Goal: Find specific page/section: Find specific page/section

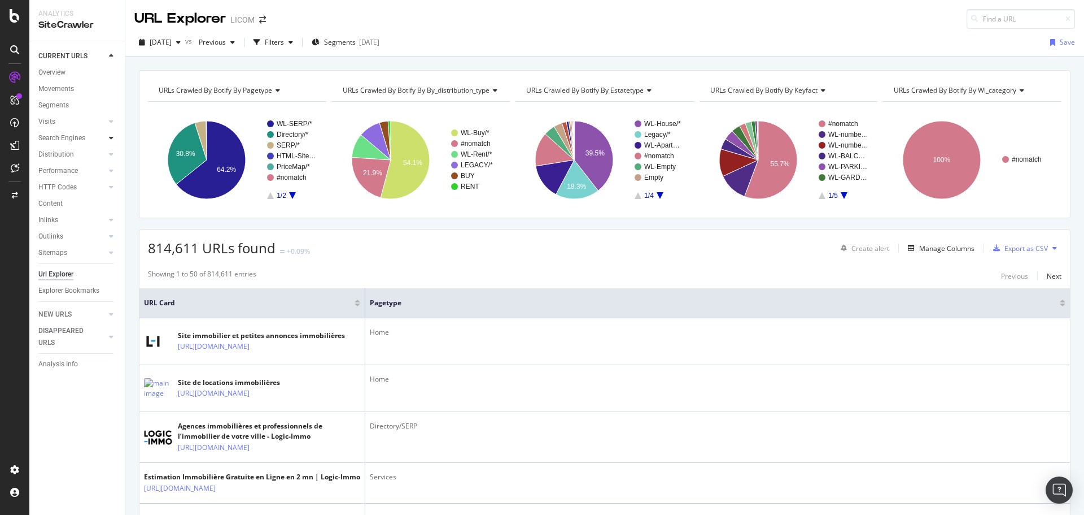
click at [112, 137] on icon at bounding box center [111, 137] width 5 height 7
click at [71, 150] on div "Top Charts" at bounding box center [59, 155] width 33 height 12
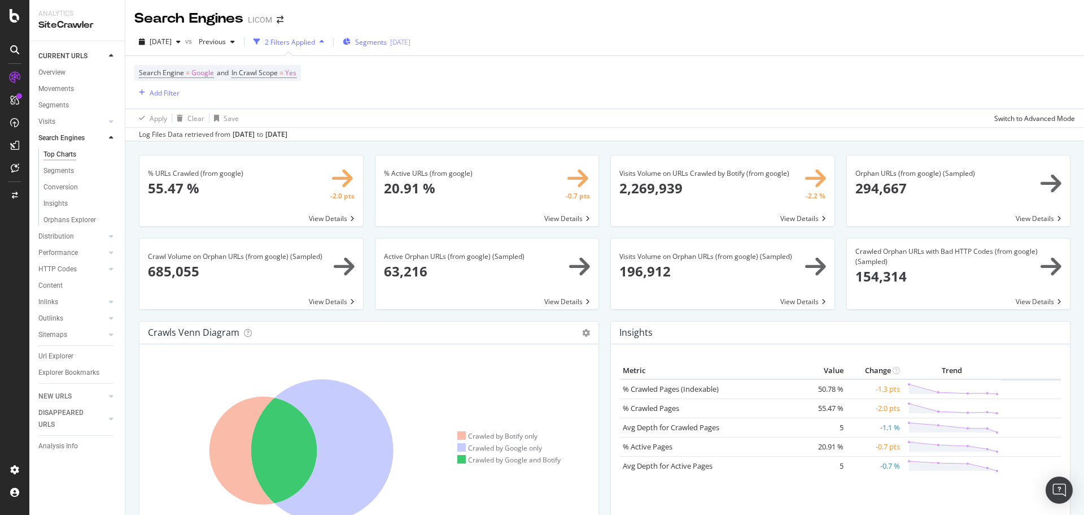
click at [411, 45] on div "[DATE]" at bounding box center [400, 42] width 20 height 10
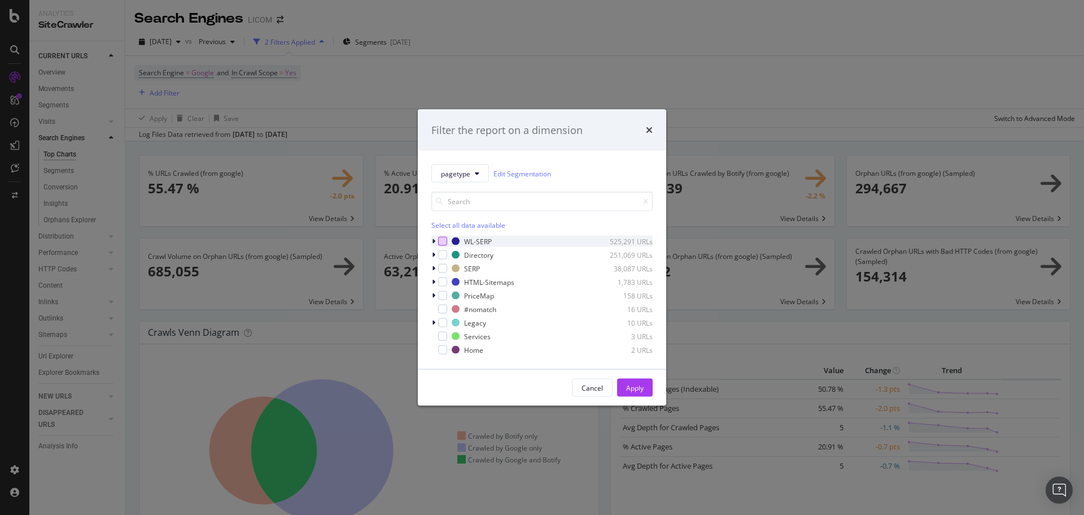
click at [443, 242] on div "modal" at bounding box center [442, 241] width 9 height 9
click at [437, 242] on div "modal" at bounding box center [435, 241] width 7 height 11
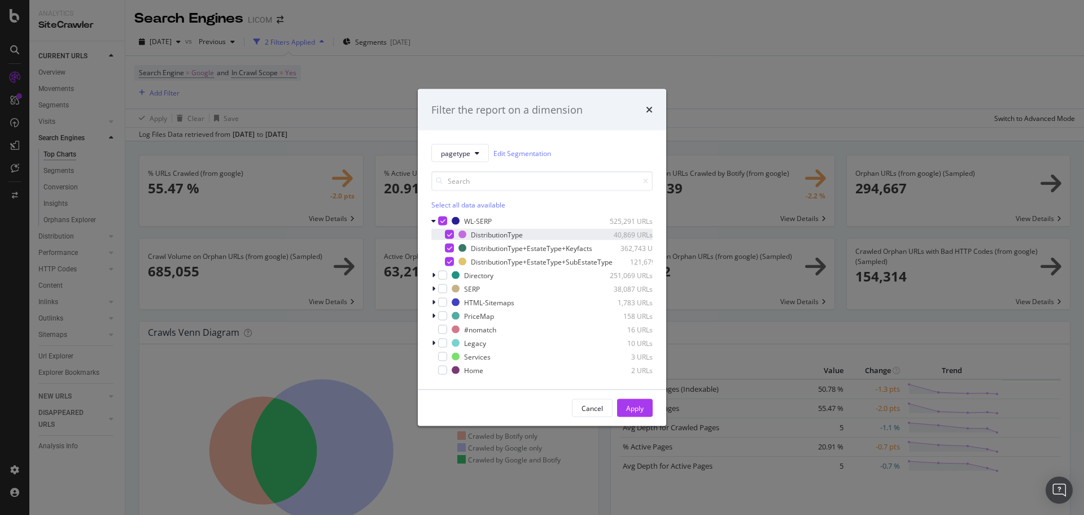
click at [451, 232] on icon "modal" at bounding box center [449, 235] width 5 height 6
click at [449, 245] on icon "modal" at bounding box center [449, 248] width 5 height 6
click at [637, 412] on div "Apply" at bounding box center [635, 408] width 18 height 10
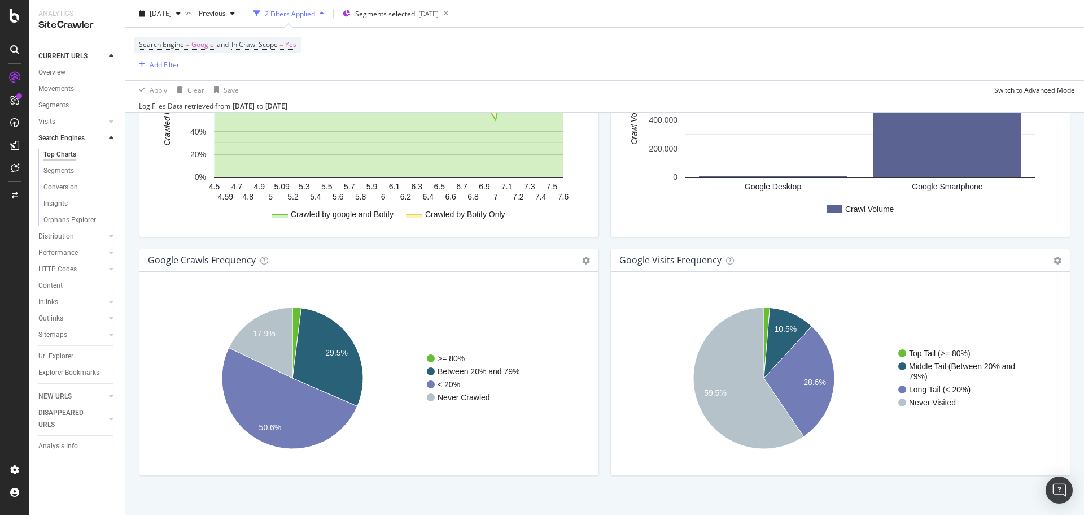
scroll to position [1276, 0]
